Goal: Register for event/course

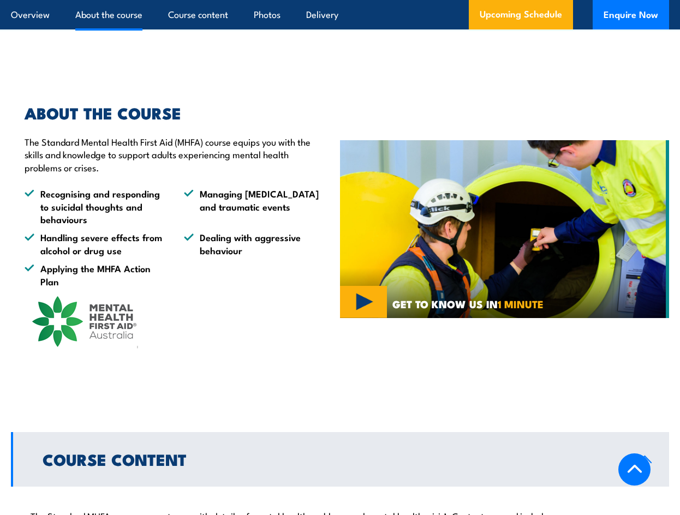
scroll to position [637, 0]
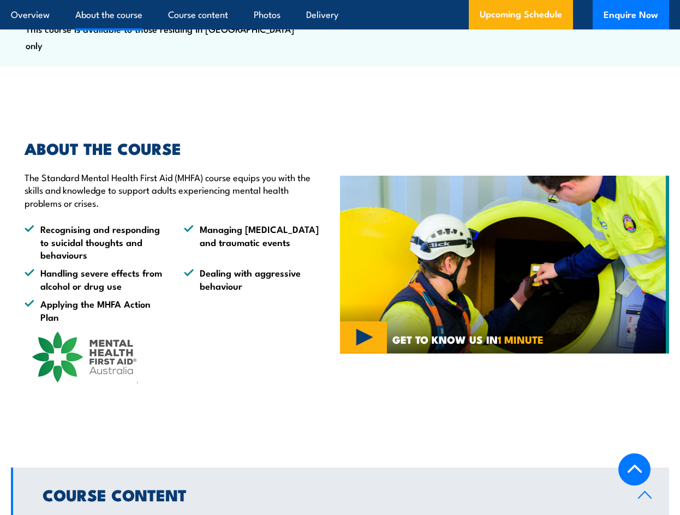
click at [74, 375] on img at bounding box center [84, 353] width 118 height 61
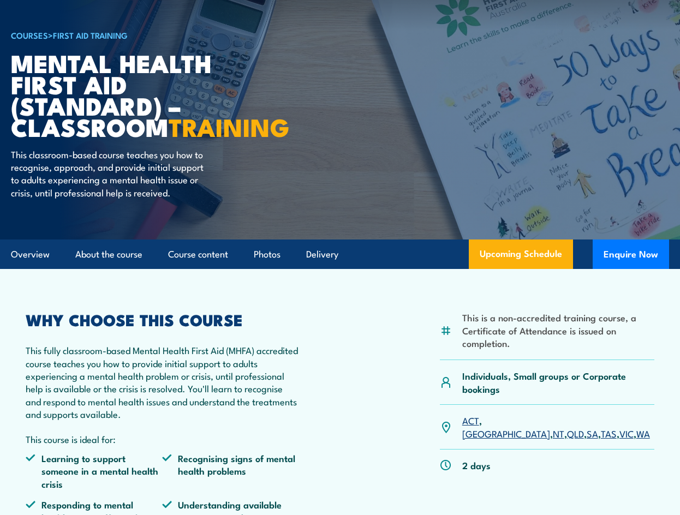
scroll to position [91, 0]
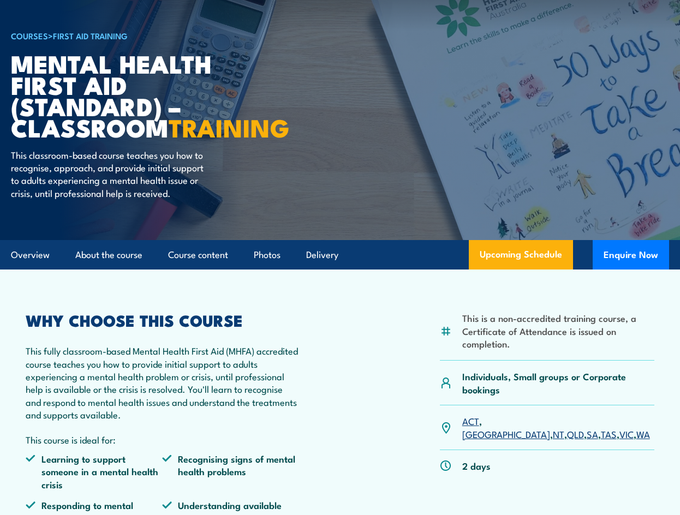
click at [532, 270] on link "Upcoming Schedule" at bounding box center [521, 254] width 104 height 29
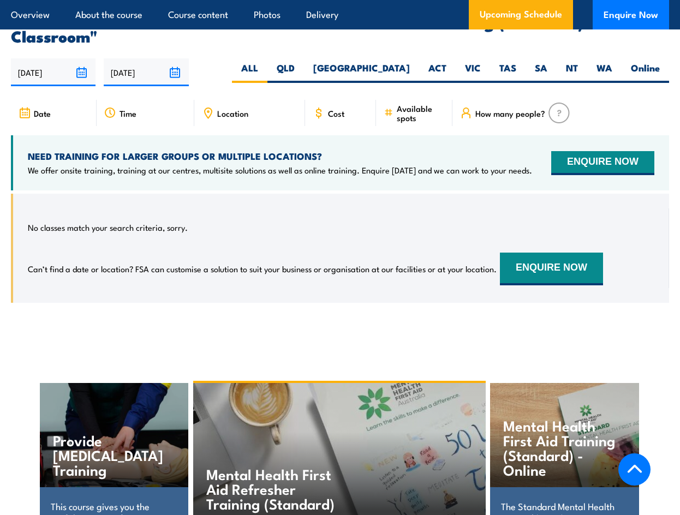
scroll to position [1982, 0]
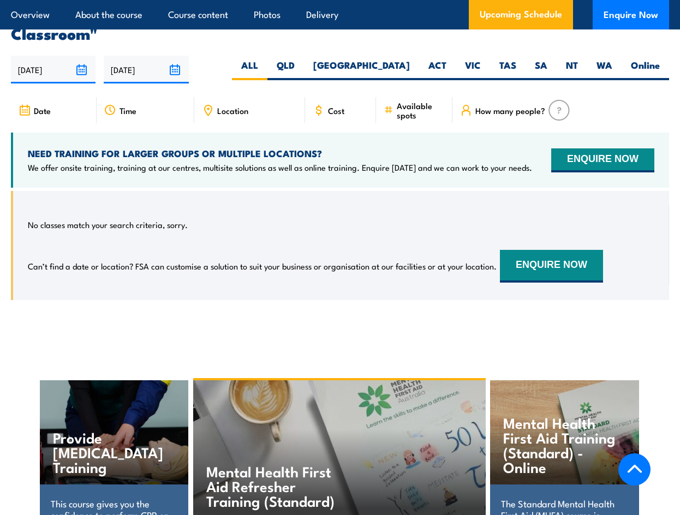
click at [603, 59] on label "WA" at bounding box center [604, 69] width 34 height 21
click at [612, 59] on input "WA" at bounding box center [615, 62] width 7 height 7
radio input "true"
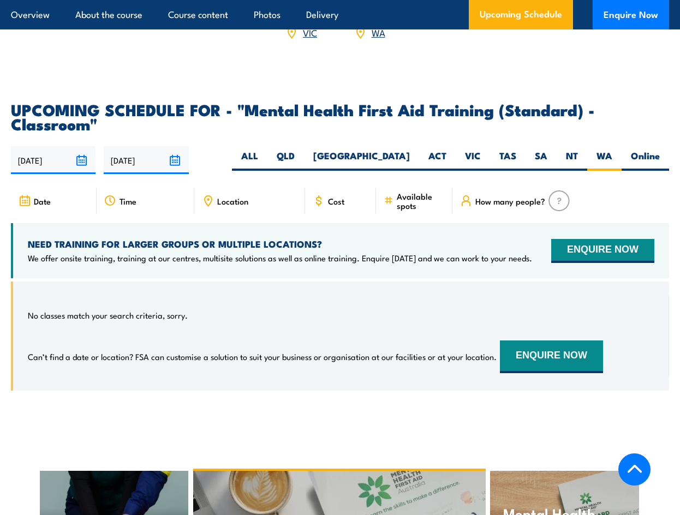
click at [651, 150] on label "Online" at bounding box center [645, 160] width 47 height 21
click at [660, 150] on input "Online" at bounding box center [663, 153] width 7 height 7
radio input "true"
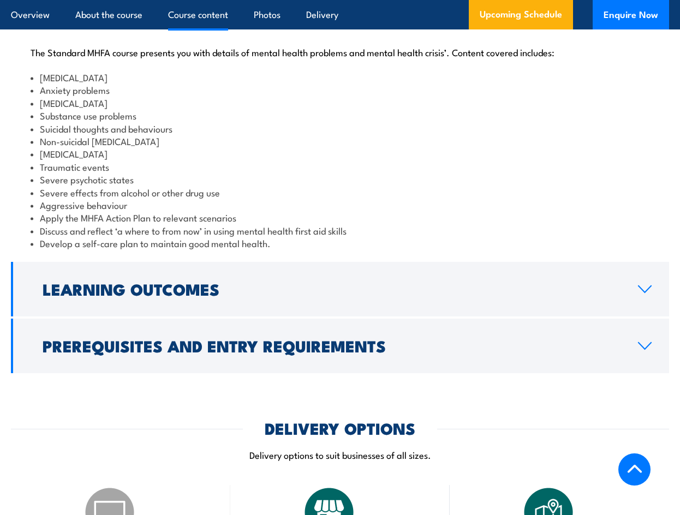
scroll to position [1072, 0]
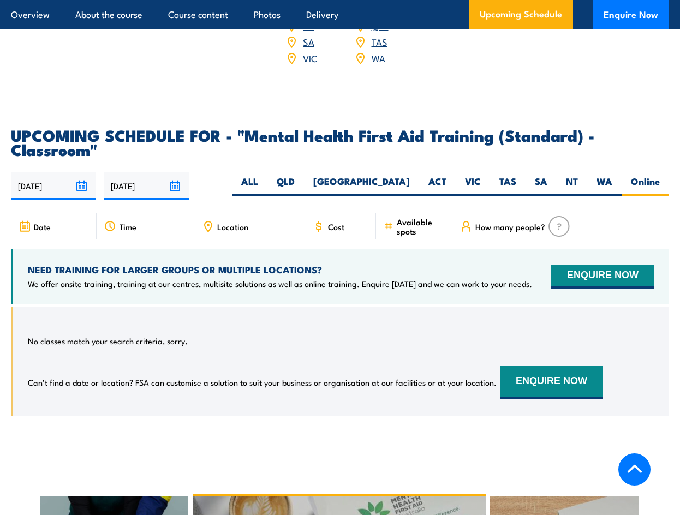
scroll to position [1891, 0]
